Goal: Transaction & Acquisition: Purchase product/service

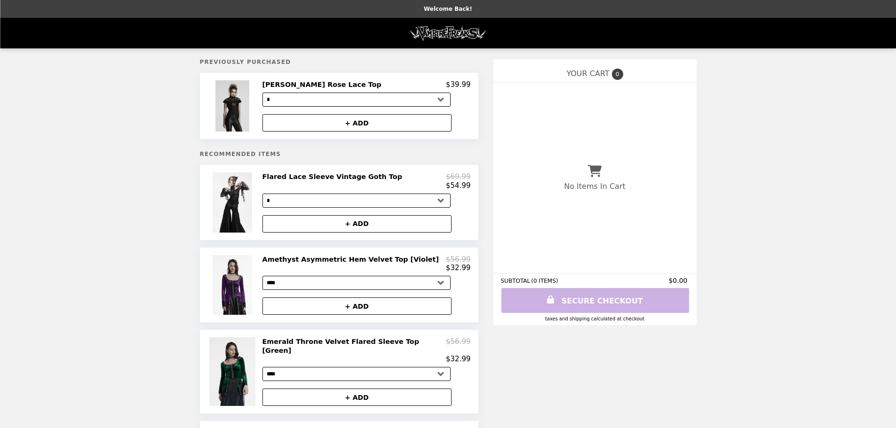
select select "*"
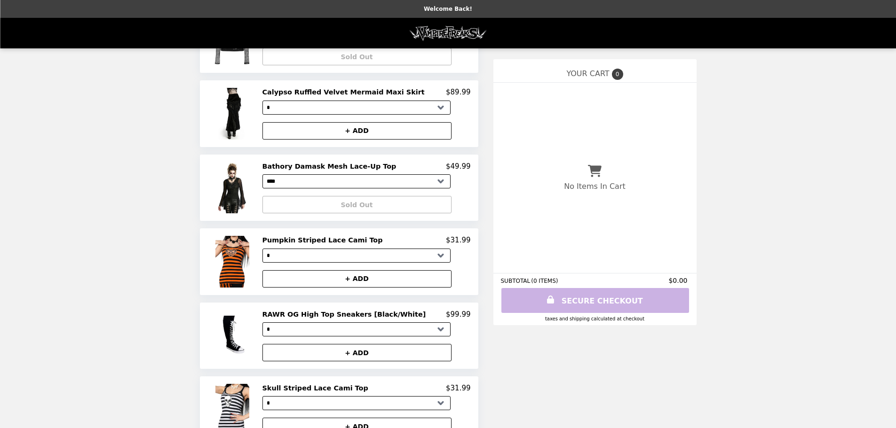
scroll to position [525, 0]
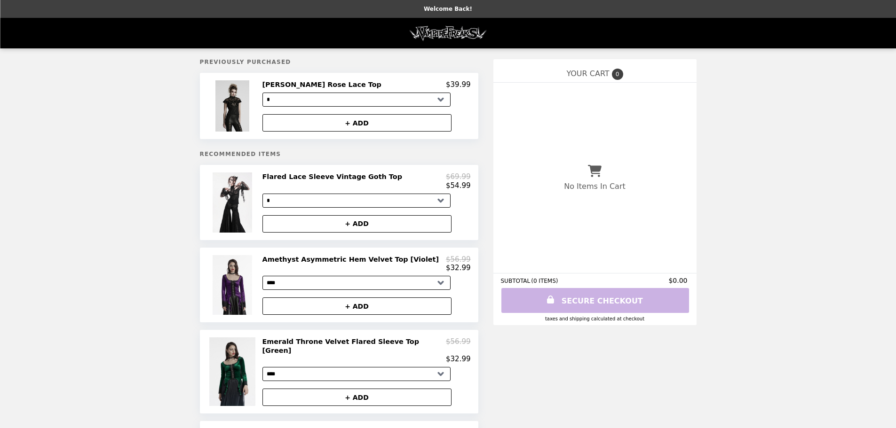
select select "*"
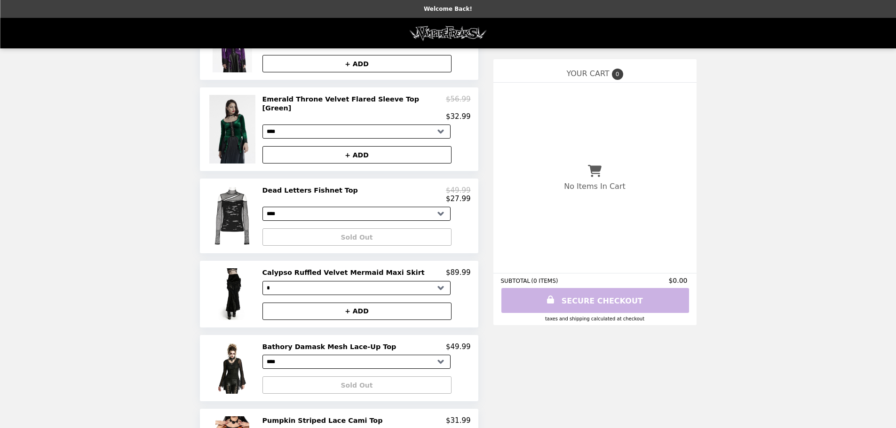
scroll to position [55, 0]
